Goal: Information Seeking & Learning: Learn about a topic

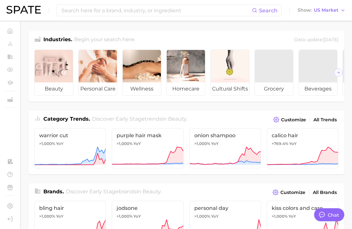
type textarea "x"
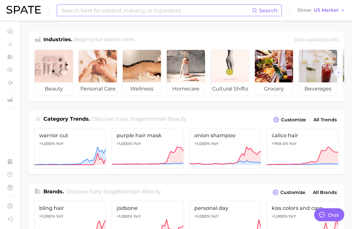
click at [90, 12] on input at bounding box center [156, 10] width 191 height 11
type input "back to school"
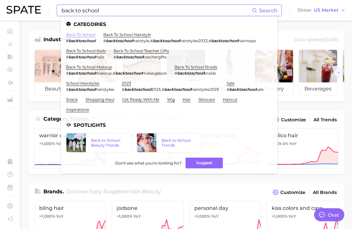
click at [88, 34] on link "back to school" at bounding box center [80, 34] width 29 height 5
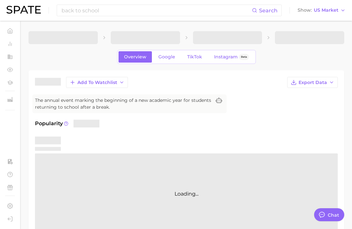
type textarea "x"
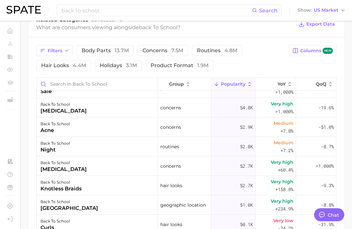
scroll to position [1950, 0]
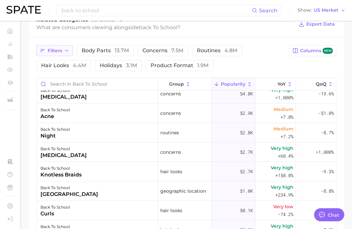
click at [55, 51] on span "Filters" at bounding box center [55, 51] width 15 height 6
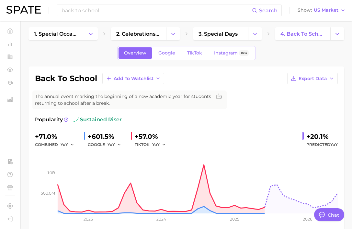
scroll to position [0, 0]
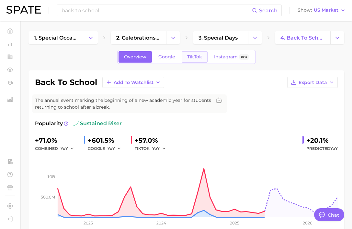
click at [187, 58] on span "TikTok" at bounding box center [194, 57] width 15 height 6
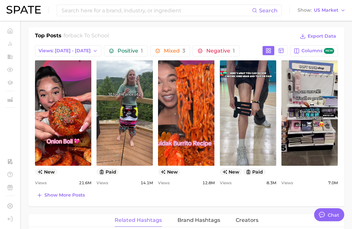
scroll to position [325, 0]
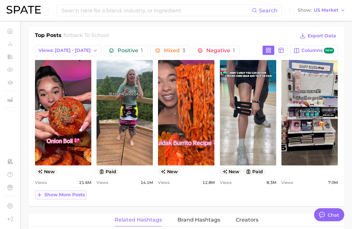
click at [80, 193] on span "Show more posts" at bounding box center [64, 195] width 40 height 6
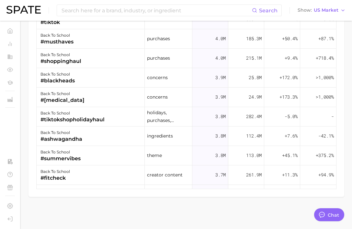
scroll to position [1089, 0]
